Goal: Task Accomplishment & Management: Use online tool/utility

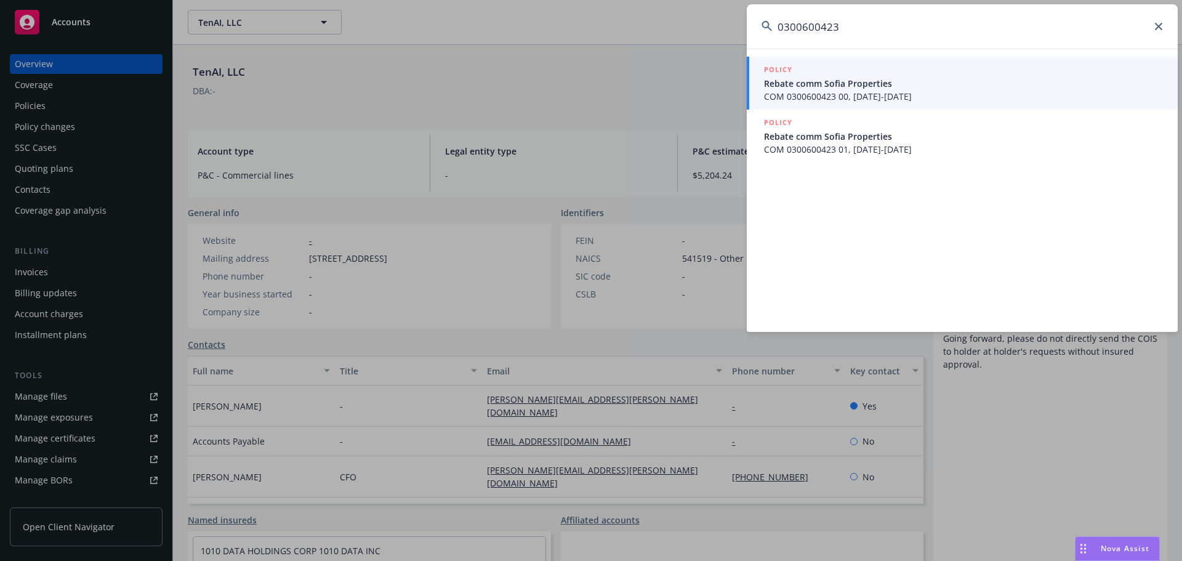
type input "0300600423"
click at [864, 92] on span "COM 0300600423 00, [DATE]-[DATE]" at bounding box center [963, 96] width 399 height 13
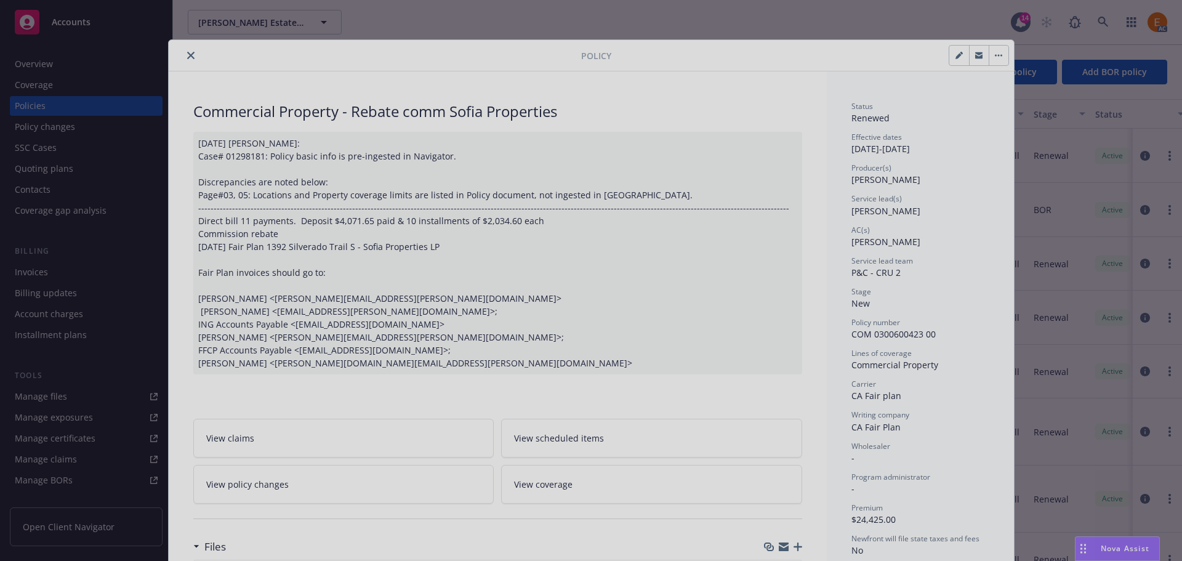
click at [192, 51] on div at bounding box center [591, 280] width 1182 height 561
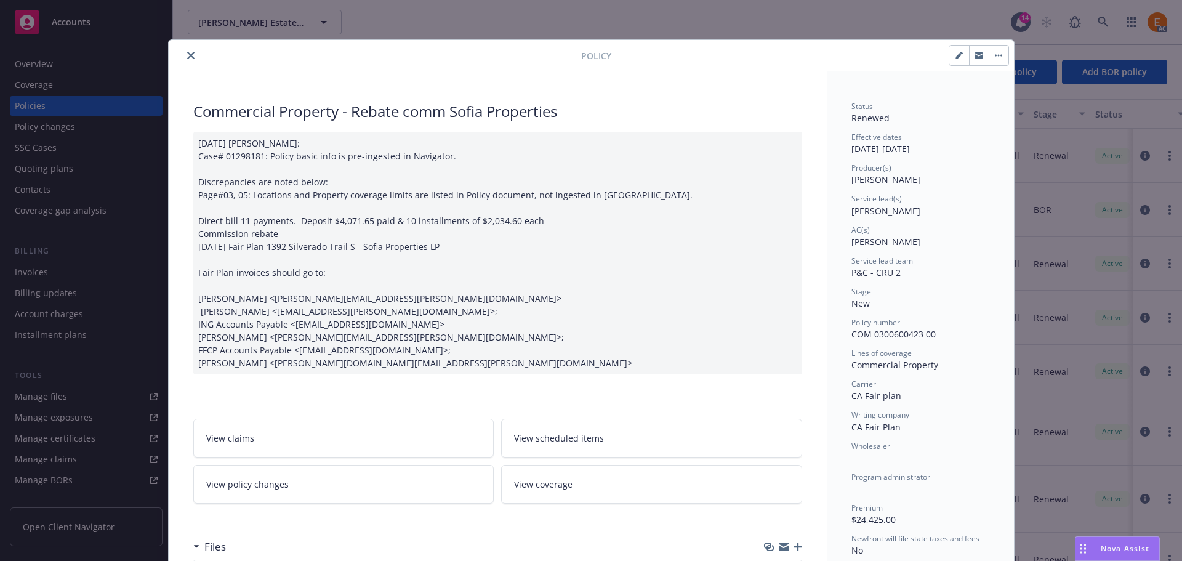
click at [177, 57] on div at bounding box center [377, 55] width 407 height 15
click at [187, 58] on icon "close" at bounding box center [190, 55] width 7 height 7
click at [54, 67] on div "Overview" at bounding box center [86, 64] width 143 height 20
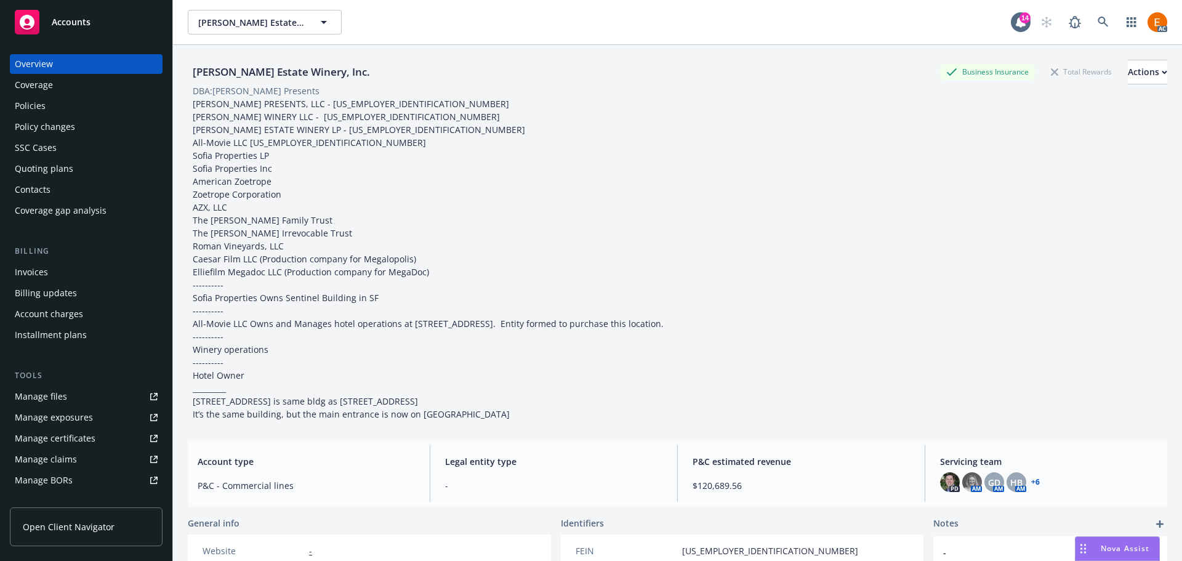
drag, startPoint x: 388, startPoint y: 66, endPoint x: 188, endPoint y: 74, distance: 200.2
click at [188, 74] on div "[PERSON_NAME] Estate Winery, Inc. Business Insurance Total Rewards Actions" at bounding box center [677, 72] width 979 height 25
copy div "[PERSON_NAME] Estate Winery, Inc."
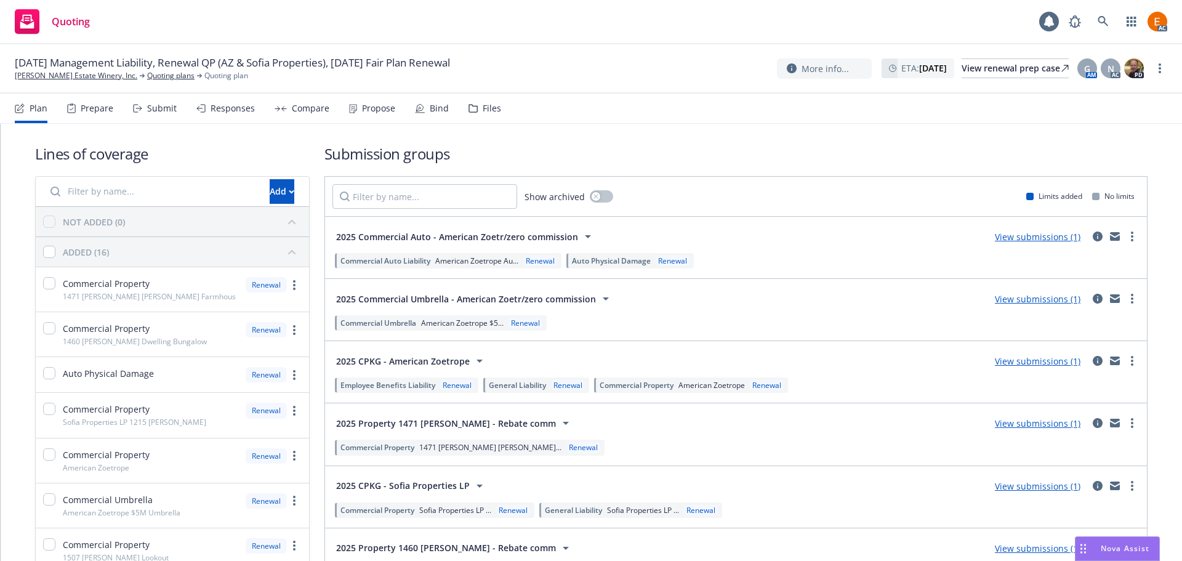
click at [487, 100] on div "Files" at bounding box center [484, 109] width 33 height 30
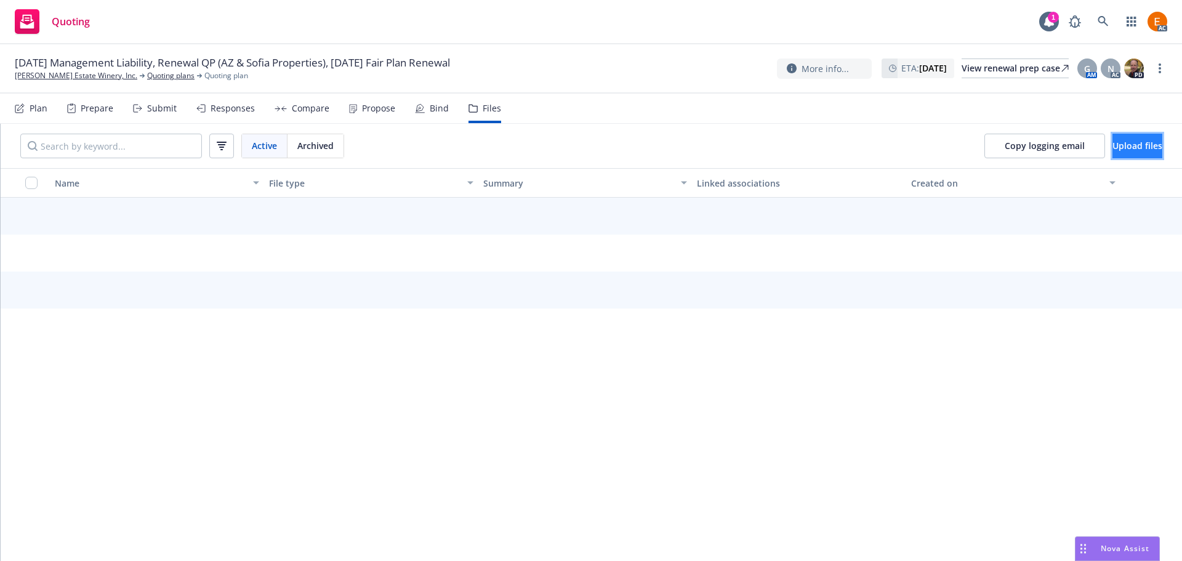
click at [1112, 143] on span "Upload files" at bounding box center [1137, 146] width 50 height 12
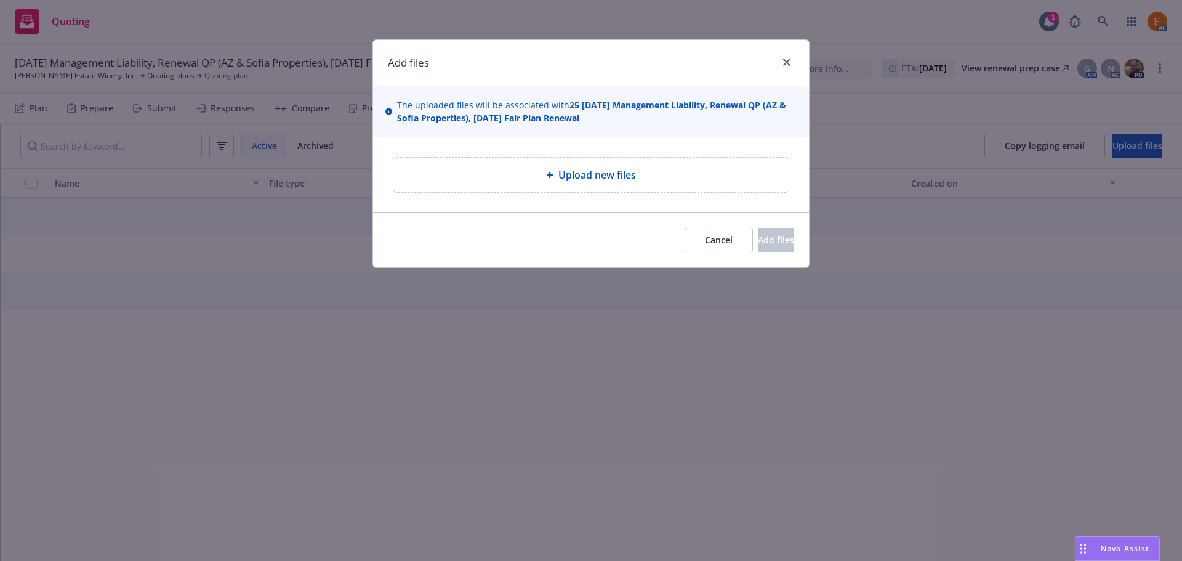
click at [550, 155] on div "Upload new files" at bounding box center [591, 174] width 436 height 75
click at [550, 168] on div "Upload new files" at bounding box center [590, 175] width 395 height 34
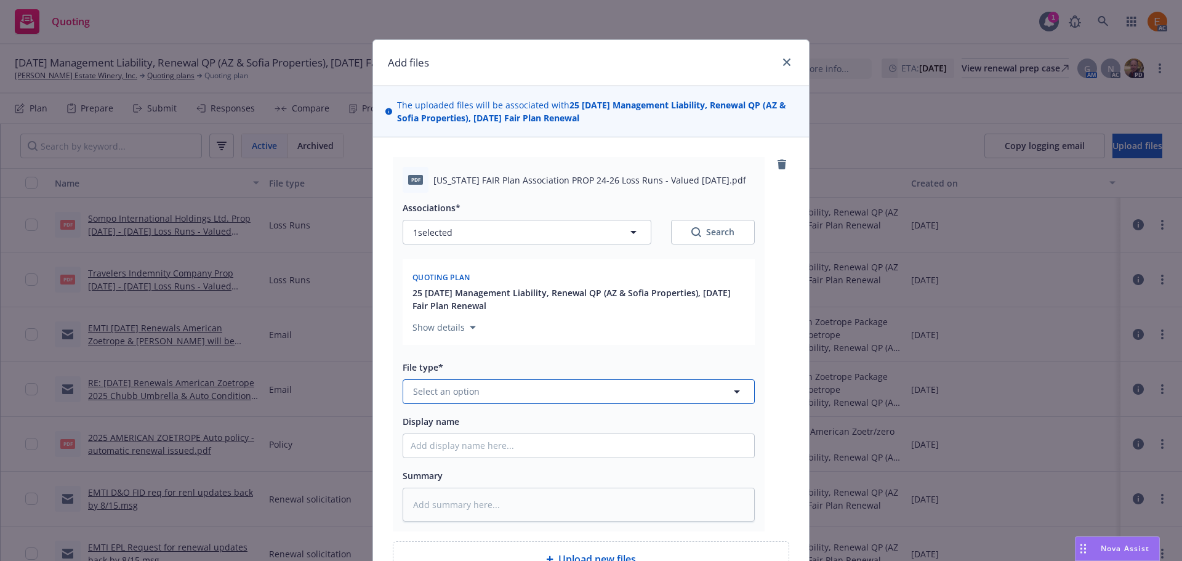
click at [528, 393] on button "Select an option" at bounding box center [579, 391] width 352 height 25
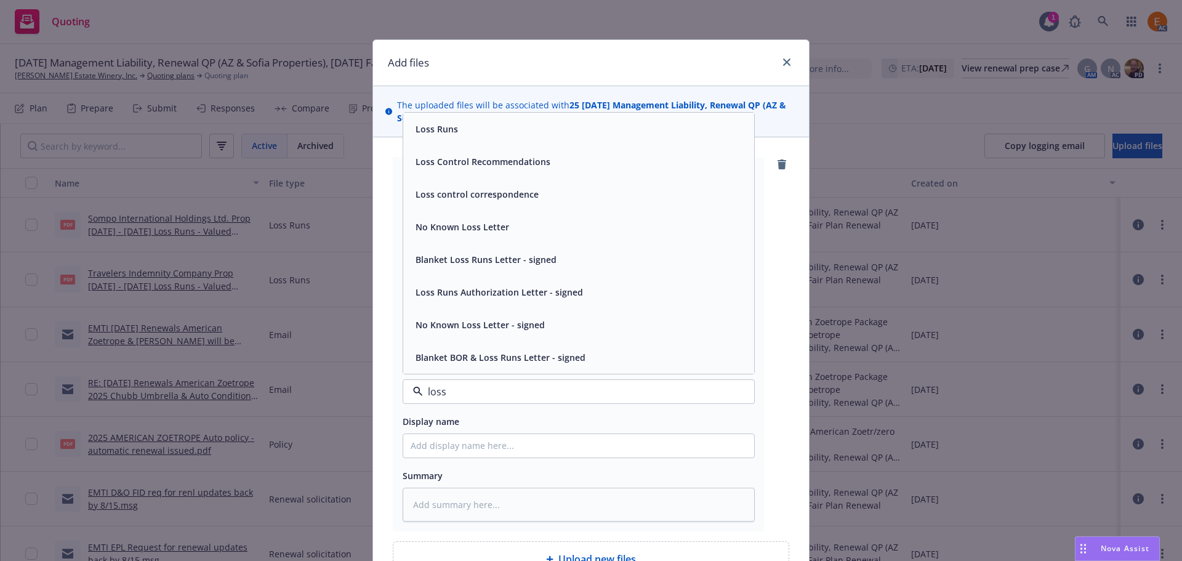
type input "loss r"
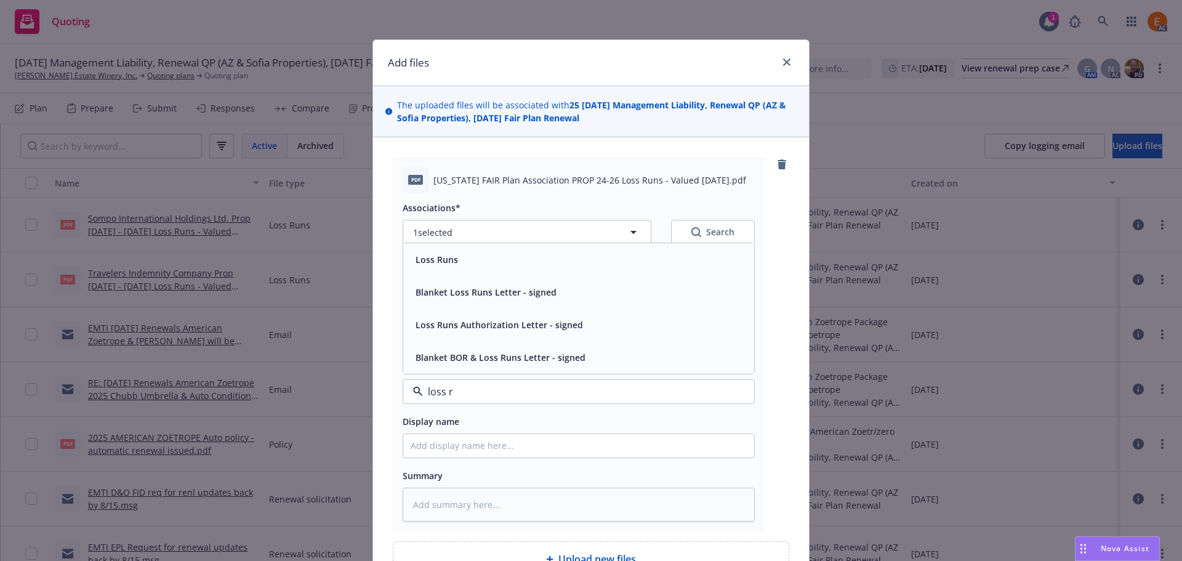
click at [467, 265] on div "Loss Runs" at bounding box center [579, 260] width 336 height 18
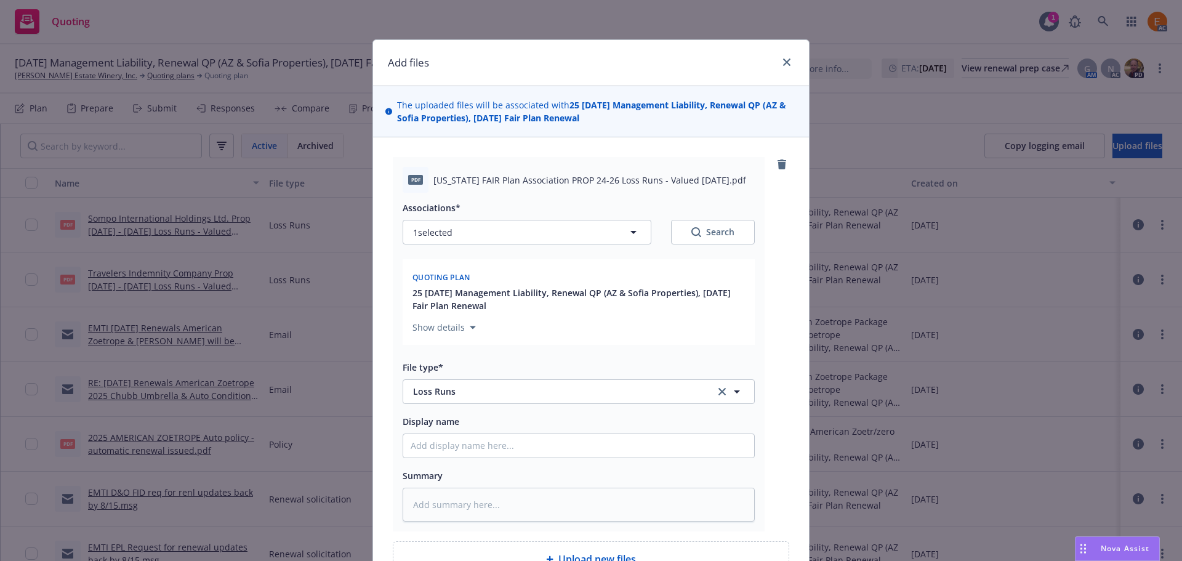
click at [725, 227] on div "Search" at bounding box center [712, 232] width 43 height 12
type textarea "x"
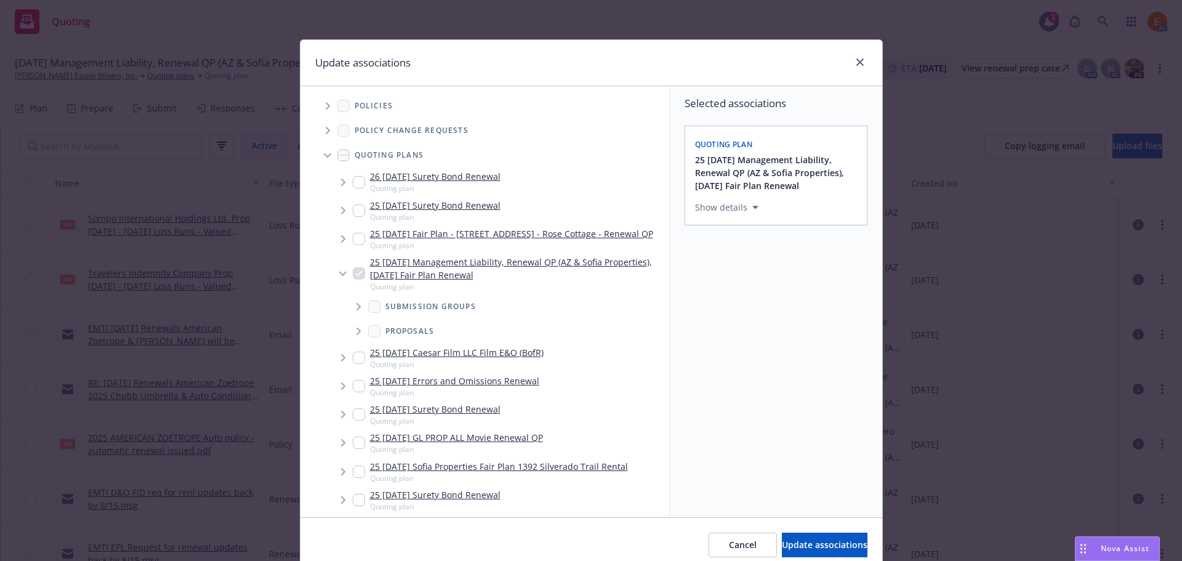
click at [323, 156] on icon "Tree Example" at bounding box center [326, 155] width 7 height 4
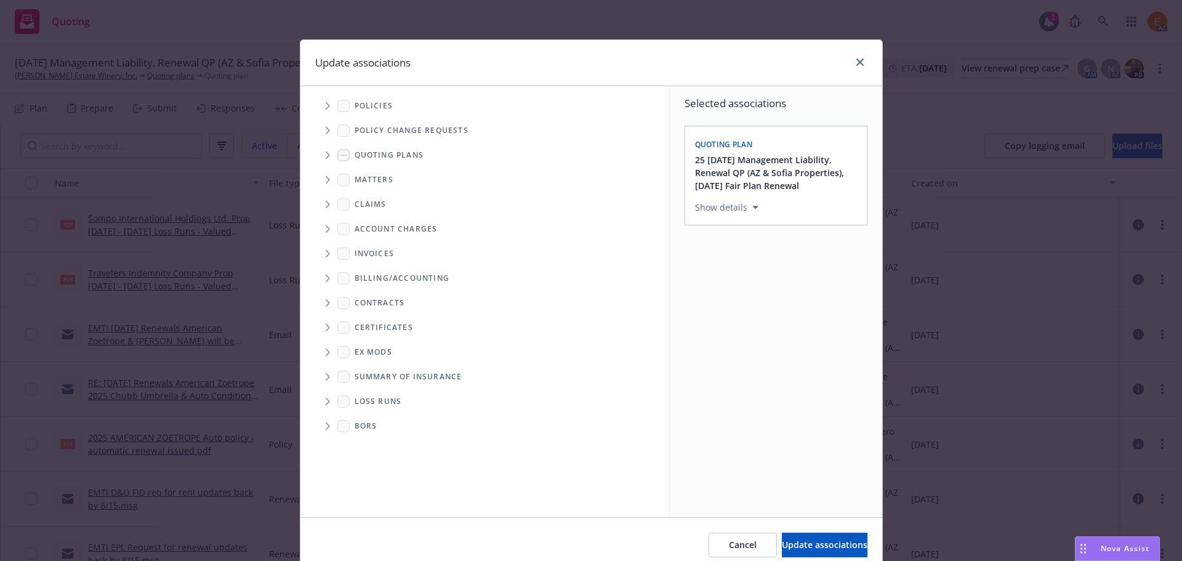
click at [326, 400] on icon "Folder Tree Example" at bounding box center [328, 401] width 4 height 7
drag, startPoint x: 362, startPoint y: 441, endPoint x: 398, endPoint y: 449, distance: 37.3
click at [363, 441] on div "2025" at bounding box center [374, 445] width 39 height 18
checkbox input "true"
click at [805, 544] on span "Update associations" at bounding box center [825, 545] width 86 height 12
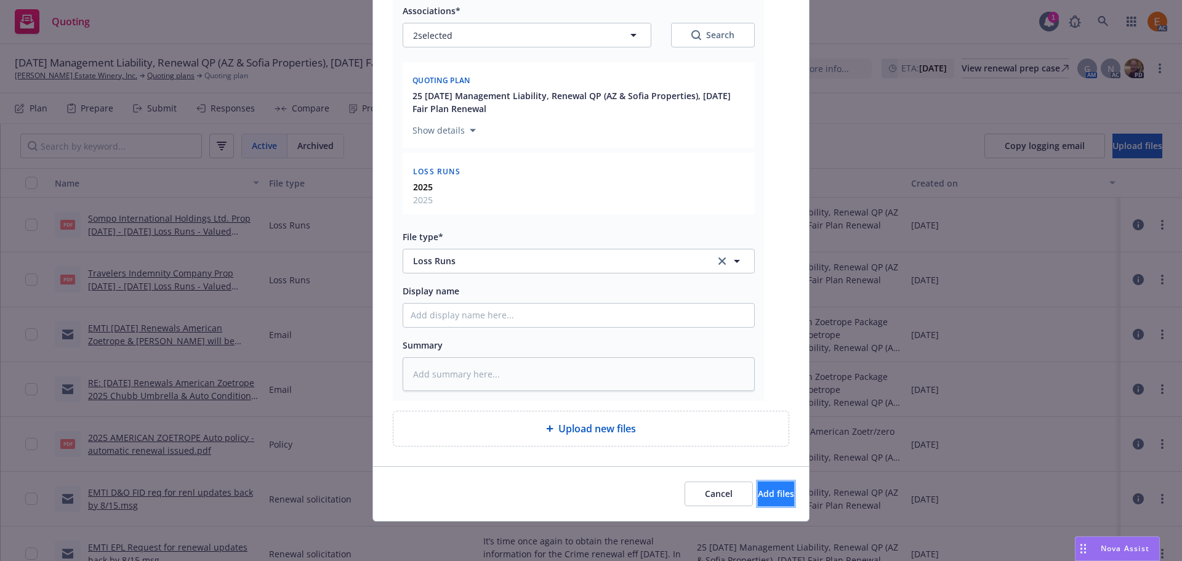
click at [759, 490] on span "Add files" at bounding box center [776, 494] width 36 height 12
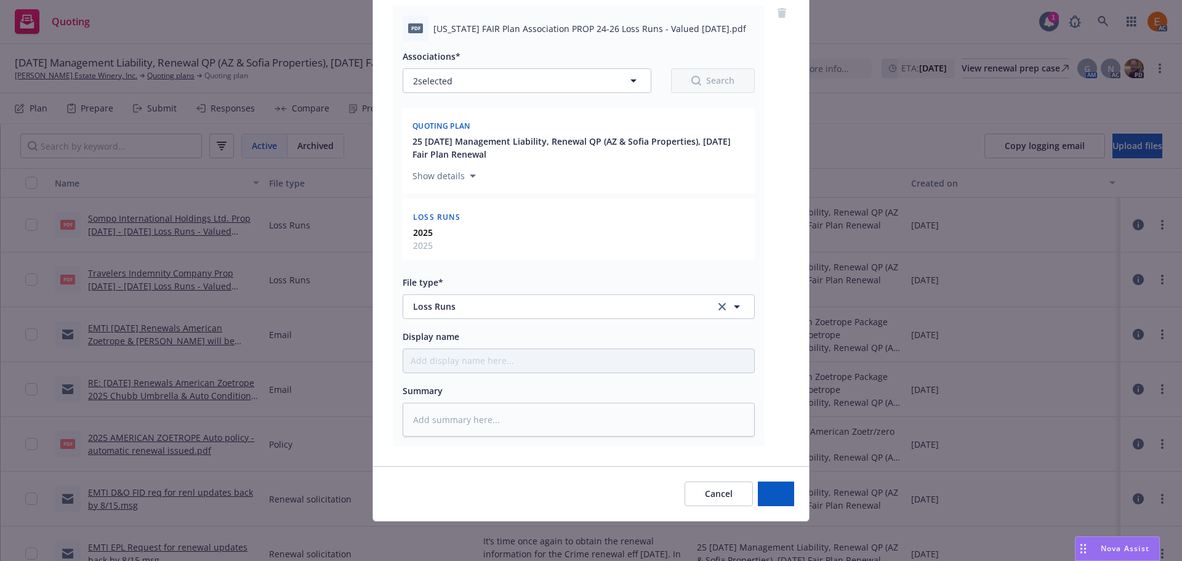
scroll to position [151, 0]
type textarea "x"
